Goal: Task Accomplishment & Management: Manage account settings

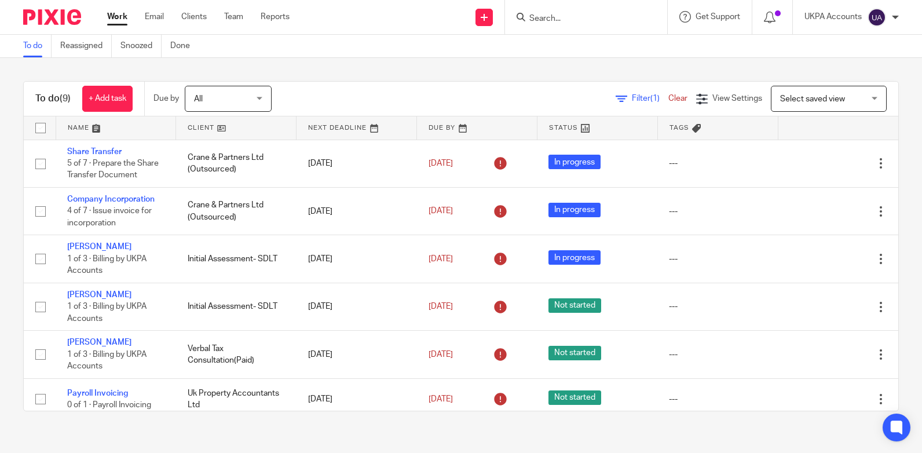
click at [23, 47] on div "To do Reassigned Snoozed Done" at bounding box center [109, 46] width 219 height 23
click at [32, 49] on link "To do" at bounding box center [37, 46] width 28 height 23
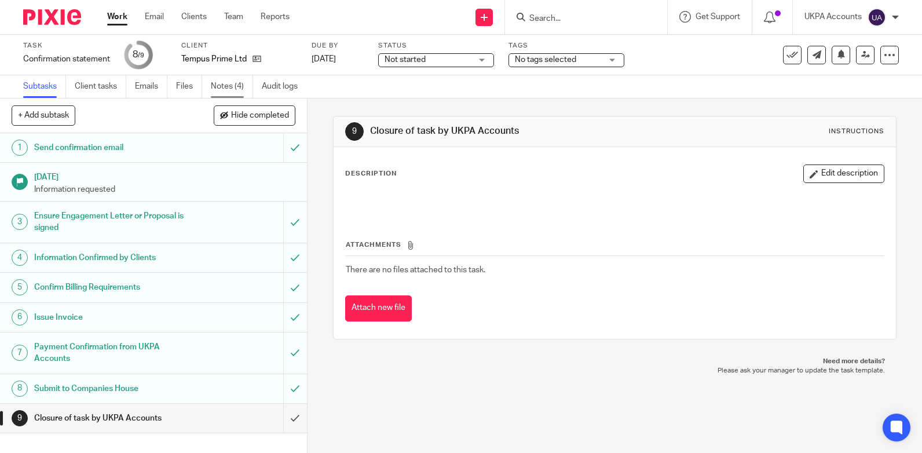
click at [240, 89] on link "Notes (4)" at bounding box center [232, 86] width 42 height 23
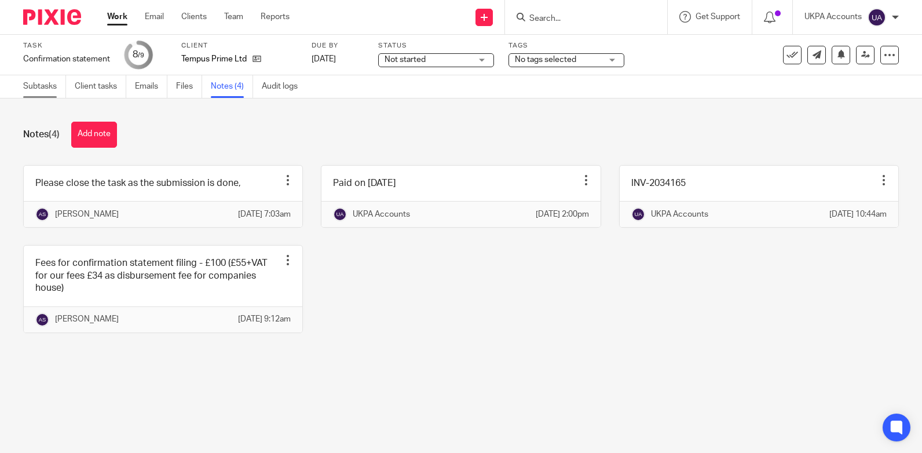
click at [59, 88] on link "Subtasks" at bounding box center [44, 86] width 43 height 23
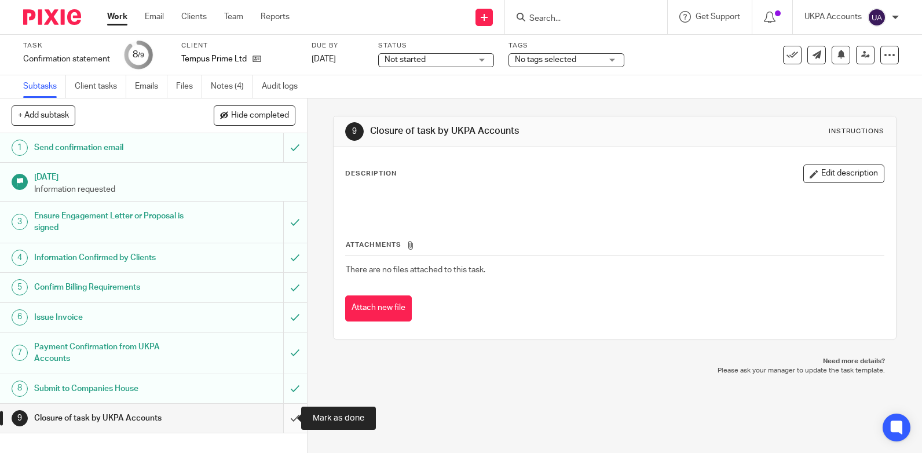
click at [289, 415] on input "submit" at bounding box center [153, 418] width 307 height 29
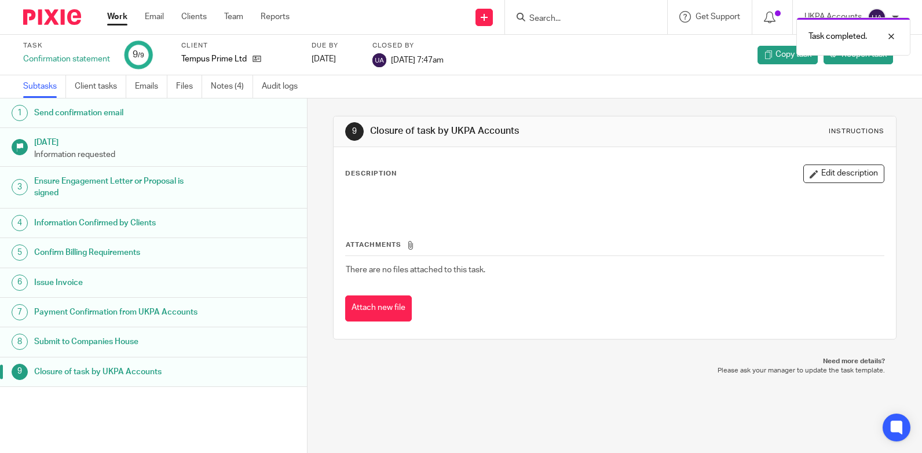
click at [114, 21] on link "Work" at bounding box center [117, 17] width 20 height 12
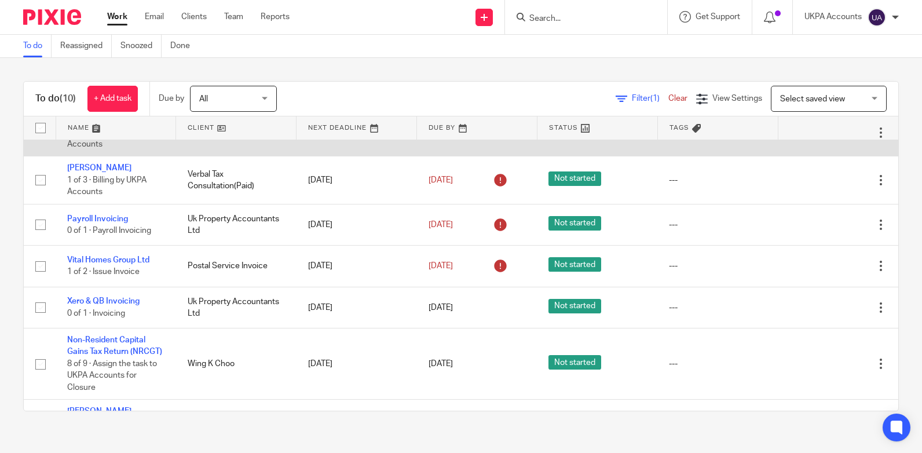
scroll to position [235, 0]
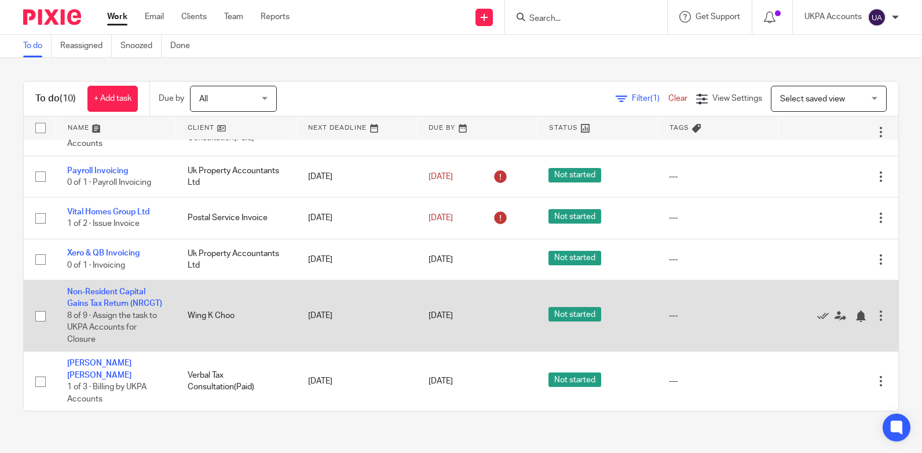
click at [100, 287] on td "Non-Resident Capital Gains Tax Return (NRCGT) 8 of 9 · Assign the task to UKPA …" at bounding box center [116, 315] width 120 height 71
click at [97, 288] on link "Non-Resident Capital Gains Tax Return (NRCGT)" at bounding box center [114, 298] width 95 height 20
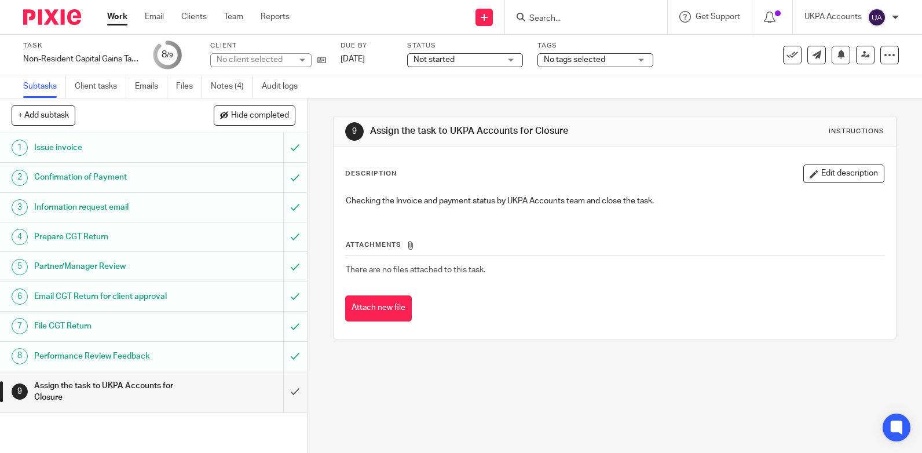
click at [226, 86] on link "Notes (4)" at bounding box center [232, 86] width 42 height 23
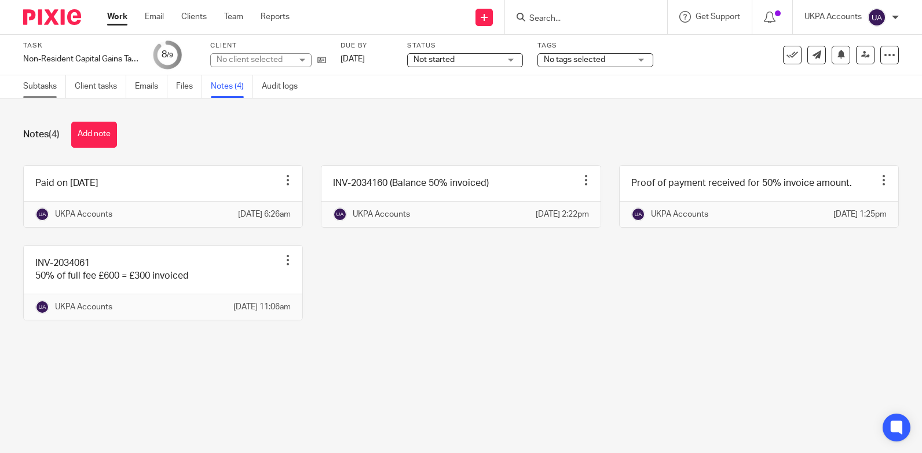
click at [34, 85] on link "Subtasks" at bounding box center [44, 86] width 43 height 23
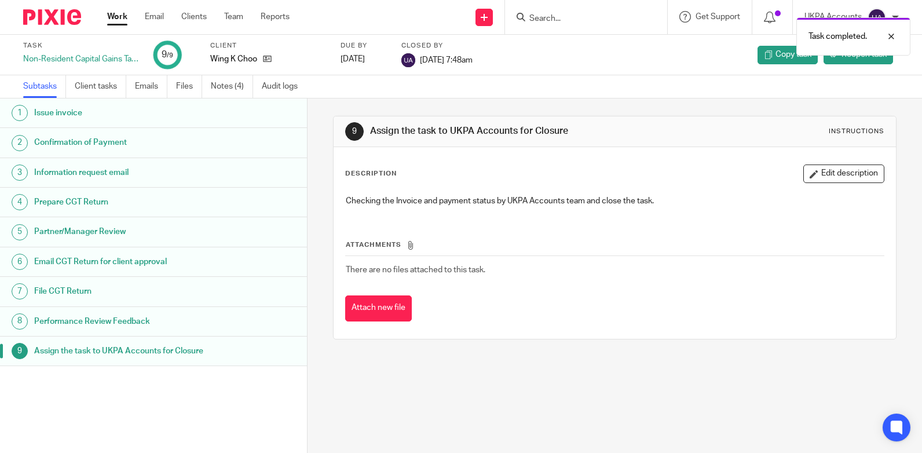
click at [114, 12] on link "Work" at bounding box center [117, 17] width 20 height 12
